Goal: Navigation & Orientation: Find specific page/section

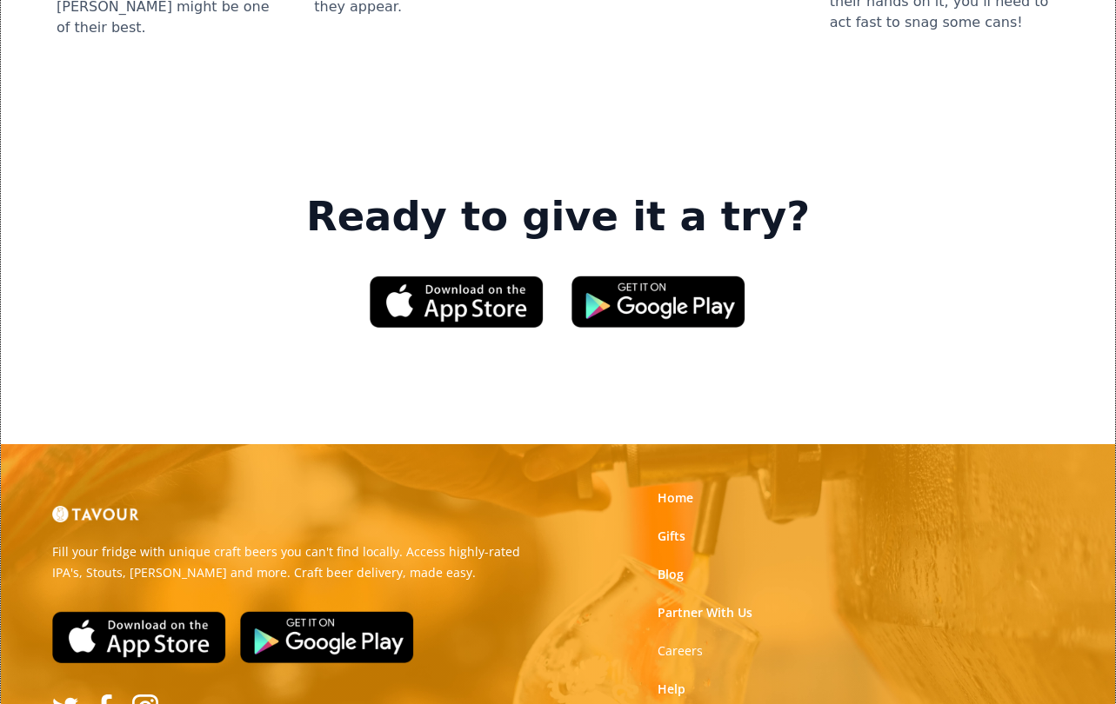
scroll to position [2522, 0]
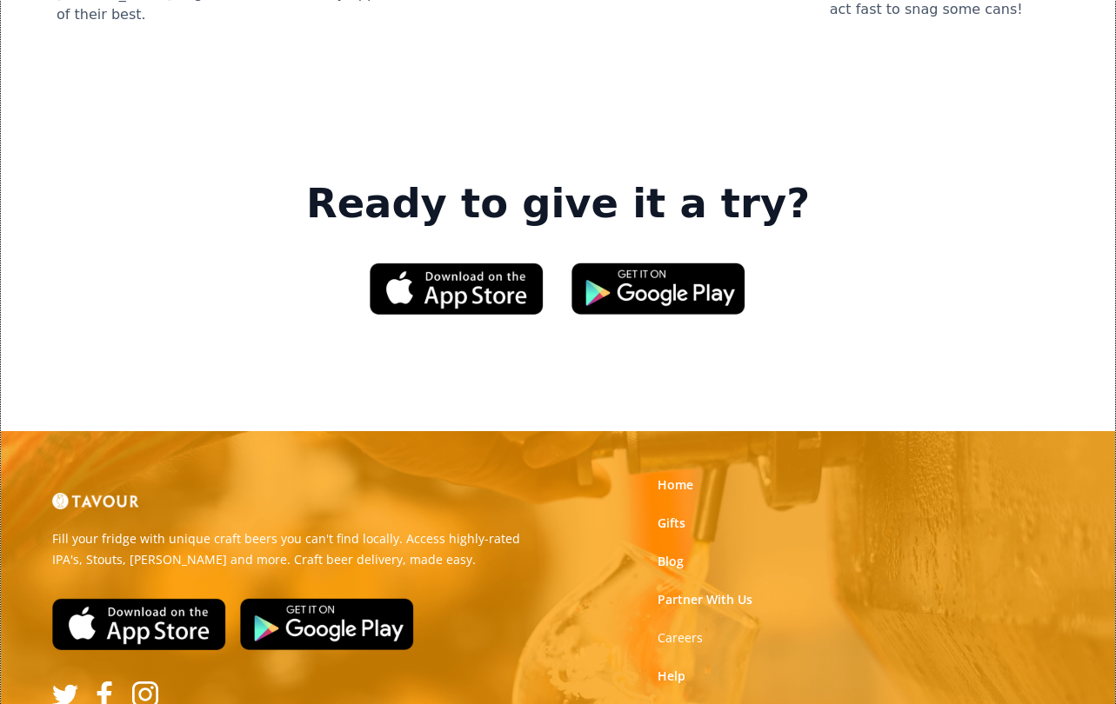
click at [689, 703] on link "Contact Us" at bounding box center [689, 714] width 65 height 17
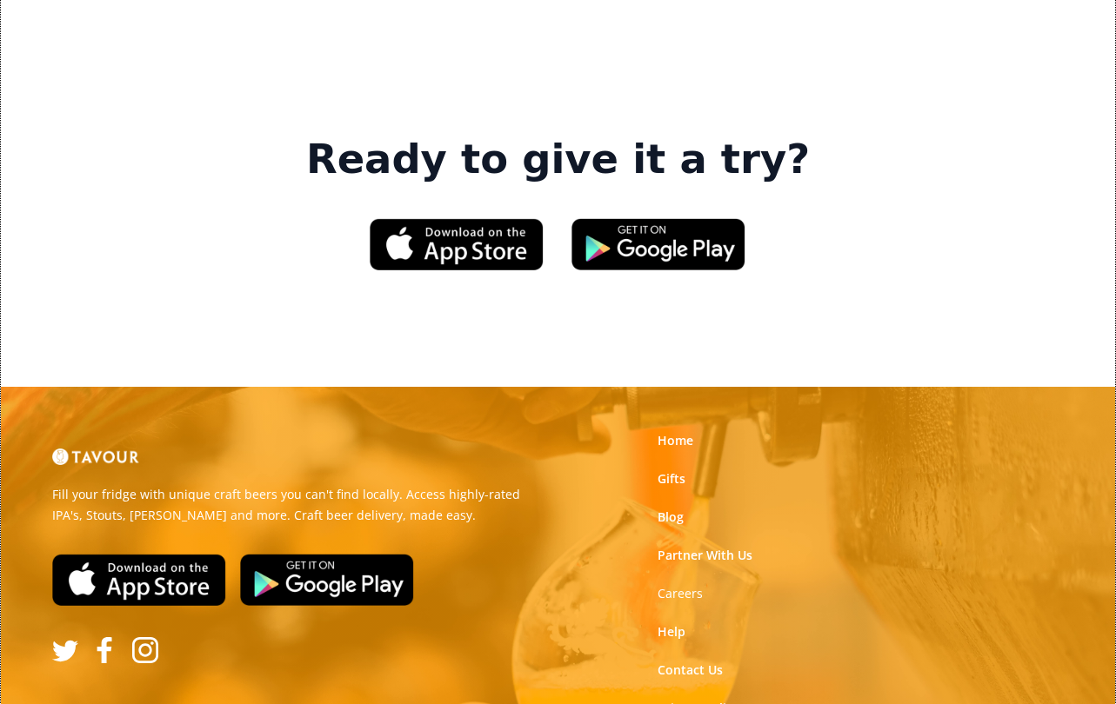
scroll to position [2593, 0]
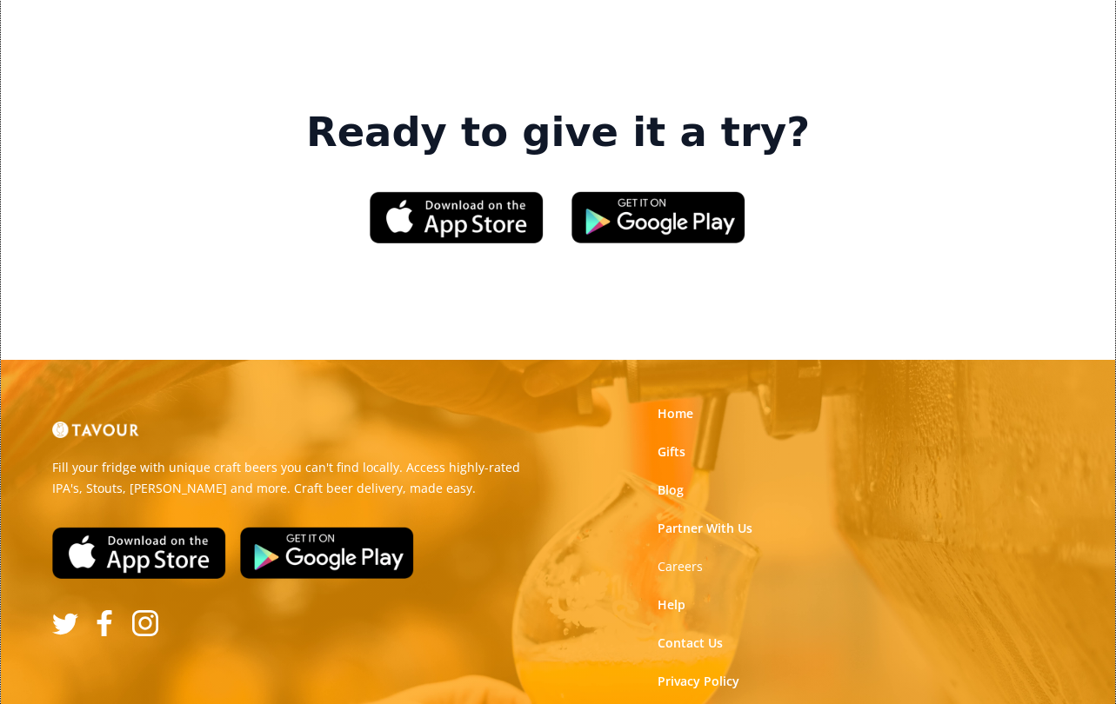
click at [673, 395] on div "Home Gifts Blog Partner With Us Careers Help Contact Us Privacy Policy Terms of…" at bounding box center [730, 567] width 173 height 344
click at [673, 520] on link "Partner With Us" at bounding box center [704, 528] width 95 height 17
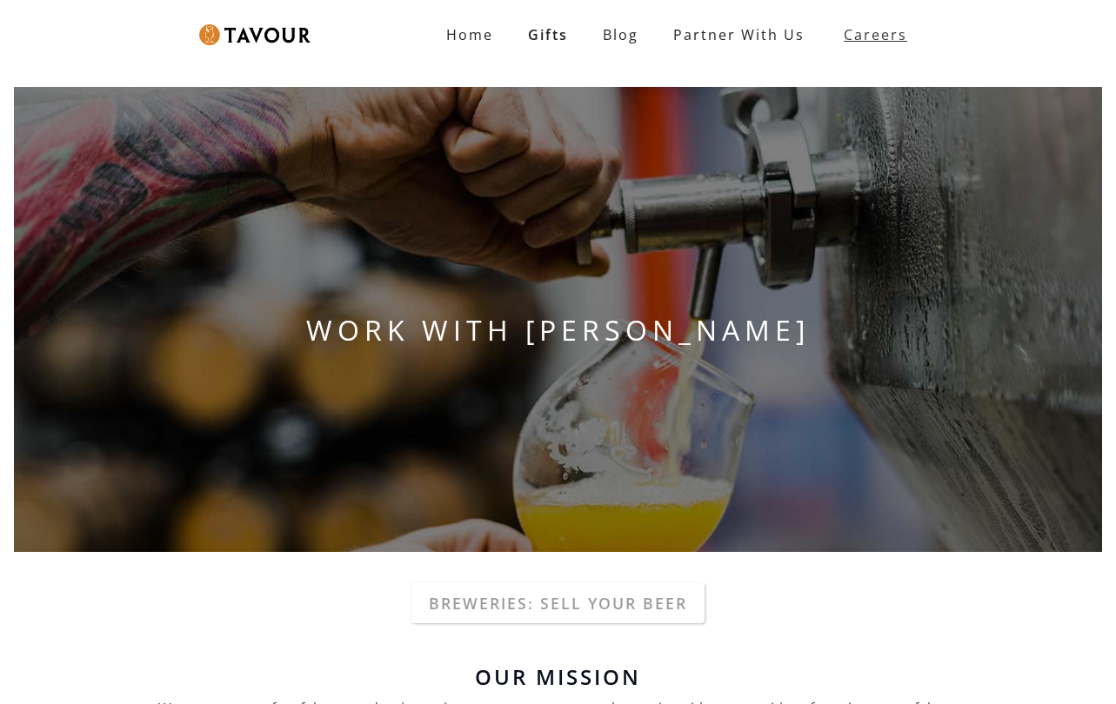
drag, startPoint x: 854, startPoint y: 37, endPoint x: 861, endPoint y: 30, distance: 9.8
click at [856, 37] on strong "Careers" at bounding box center [874, 34] width 63 height 35
